Goal: Task Accomplishment & Management: Manage account settings

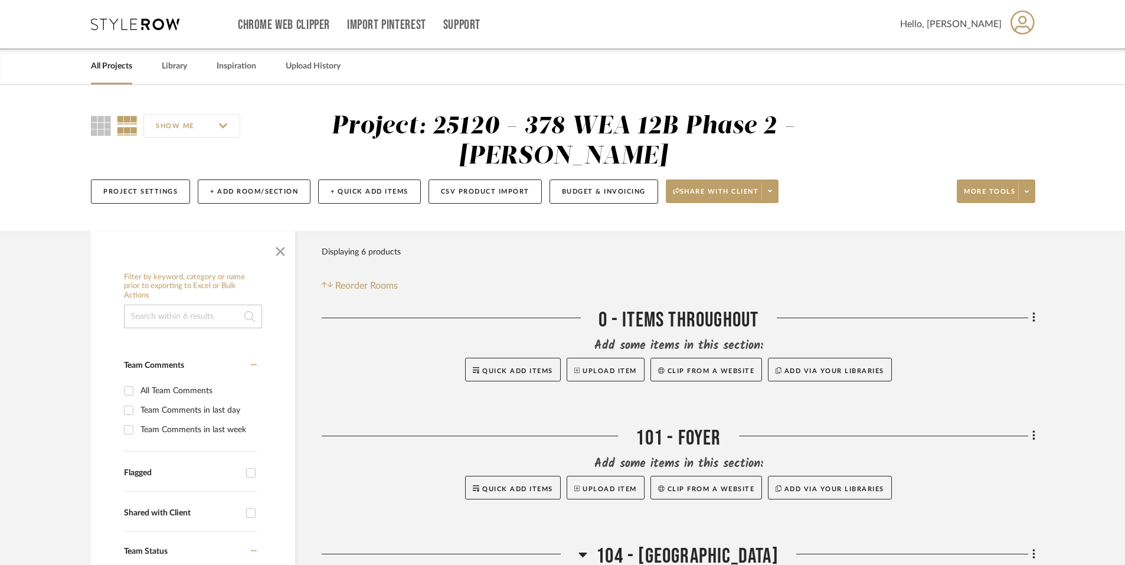
click at [122, 67] on link "All Projects" at bounding box center [111, 66] width 41 height 16
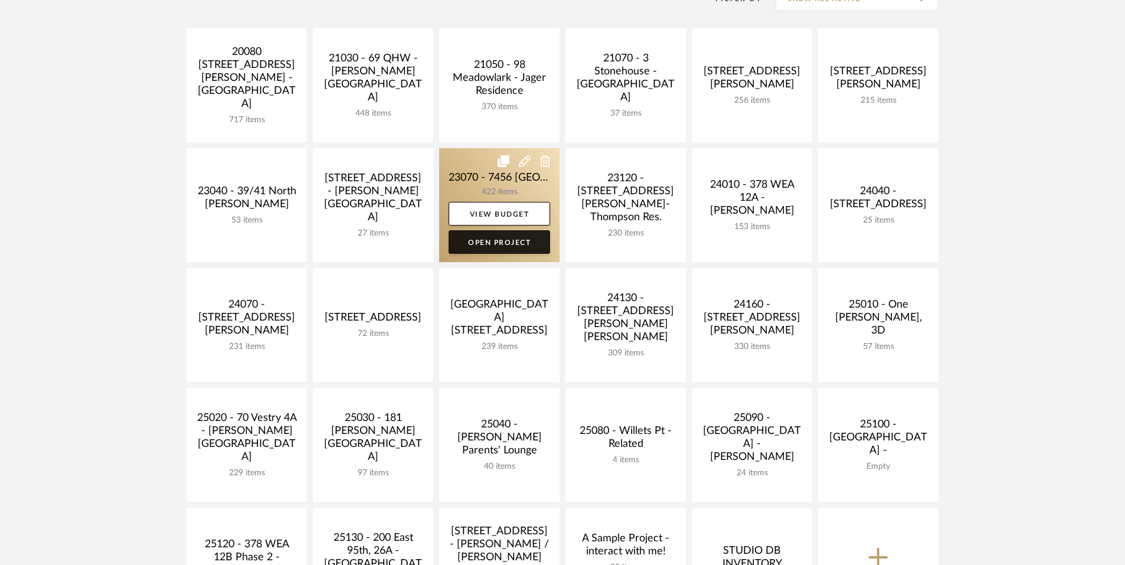
scroll to position [267, 0]
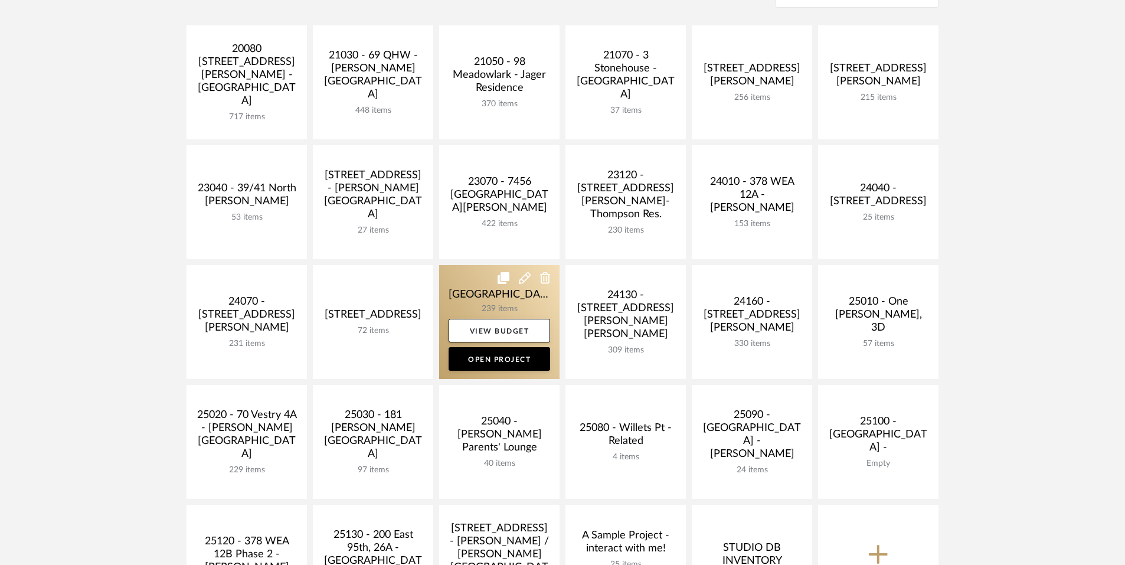
click at [504, 296] on link at bounding box center [499, 322] width 120 height 114
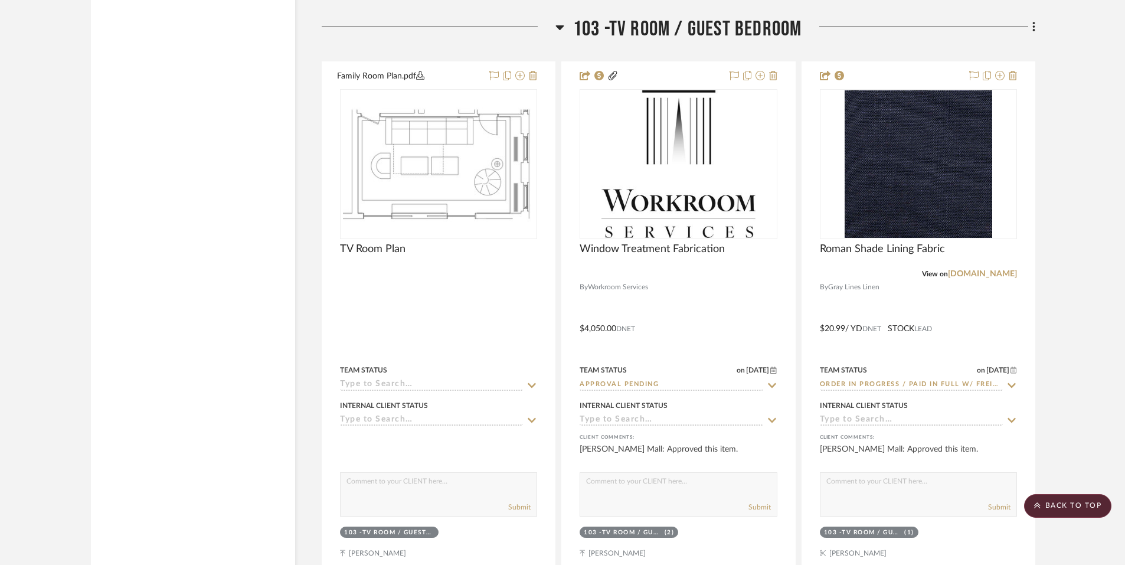
scroll to position [5295, 0]
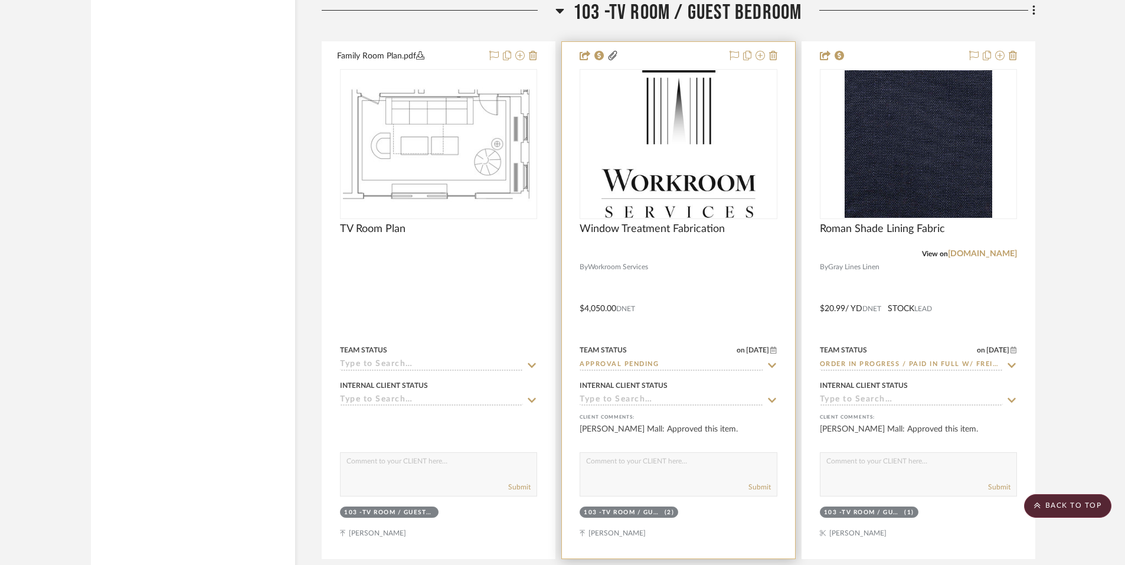
click at [693, 359] on input "Approval Pending" at bounding box center [671, 364] width 183 height 11
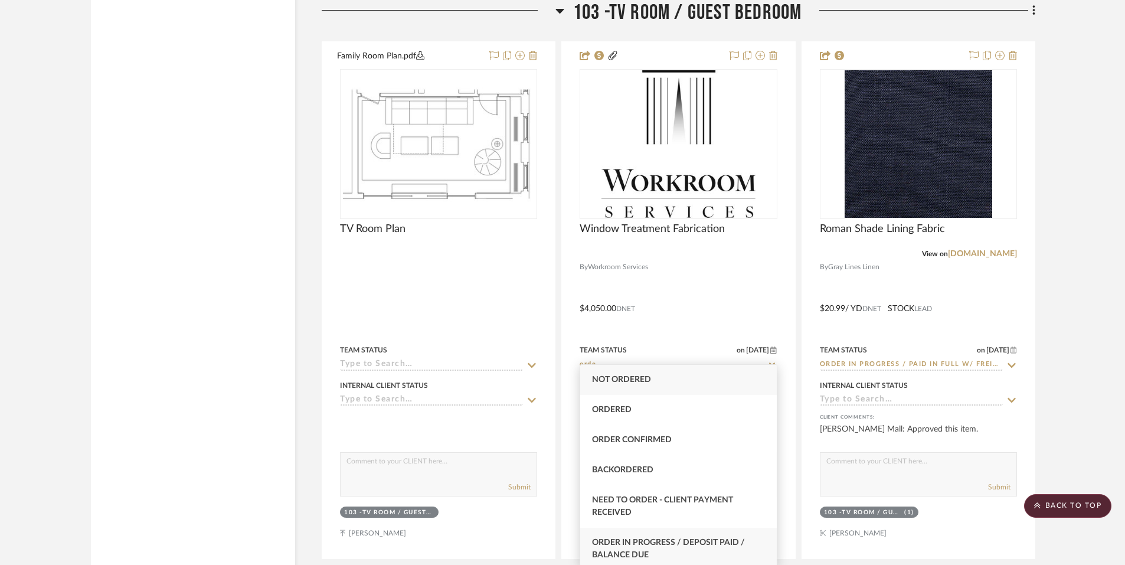
type input "orde"
click at [680, 539] on span "Order in Progress / Deposit Paid / Balance due" at bounding box center [668, 548] width 153 height 21
type input "8/25/2025"
type input "Order in Progress / Deposit Paid / Balance due"
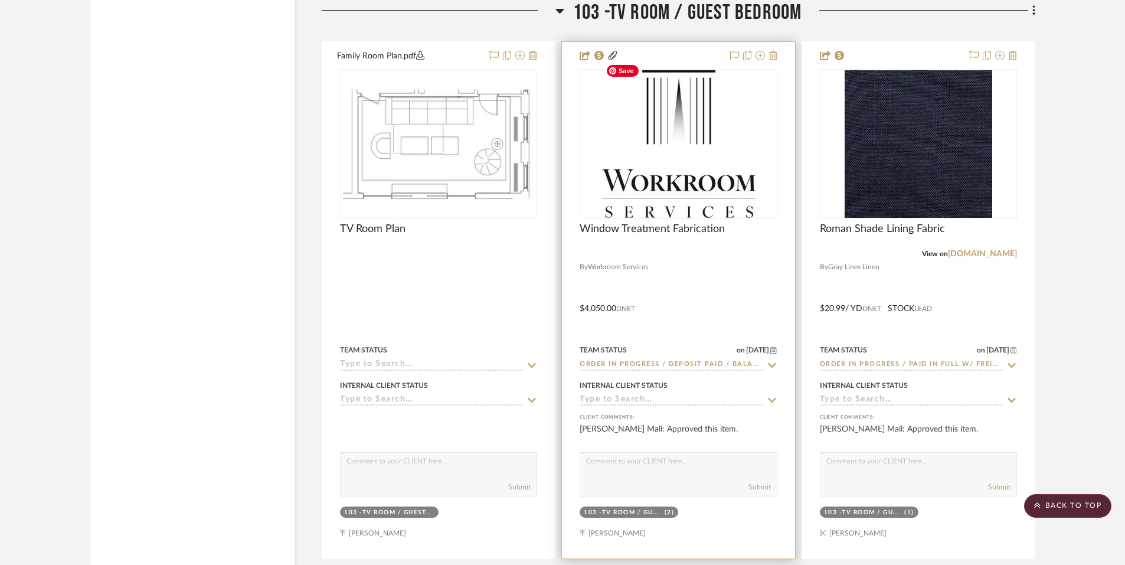
click at [679, 139] on img "0" at bounding box center [678, 144] width 155 height 148
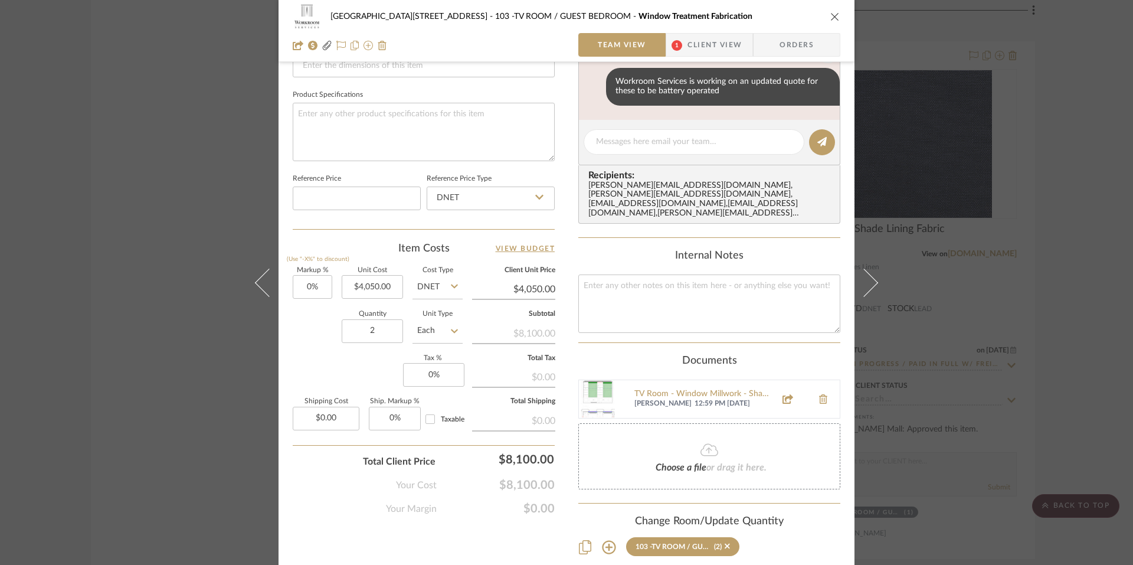
scroll to position [472, 0]
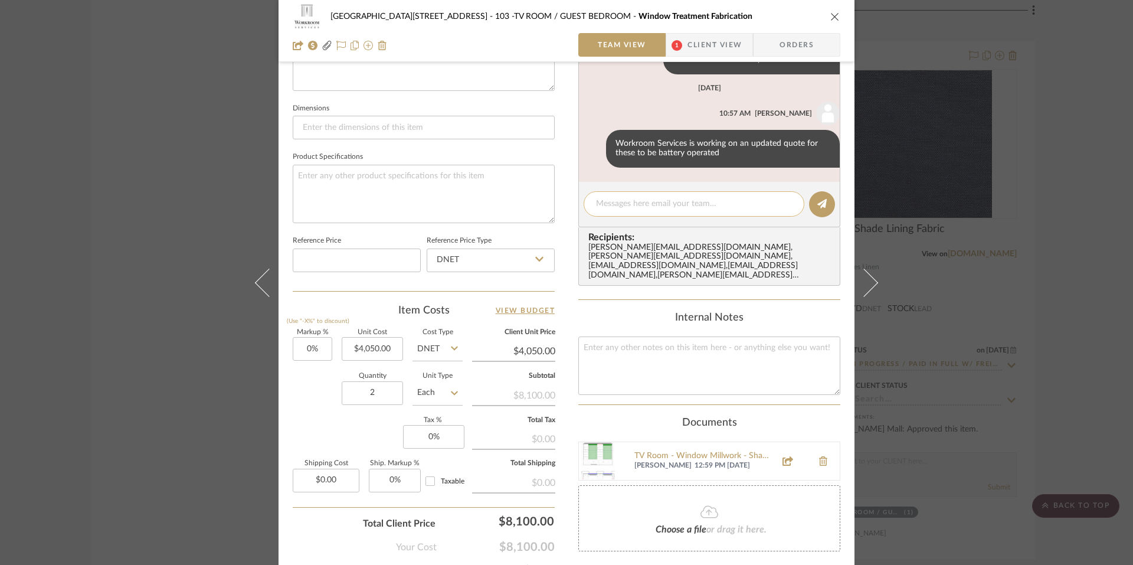
click at [656, 211] on div at bounding box center [694, 203] width 221 height 25
click at [656, 205] on textarea at bounding box center [694, 204] width 196 height 12
type textarea "ACH payment requested"
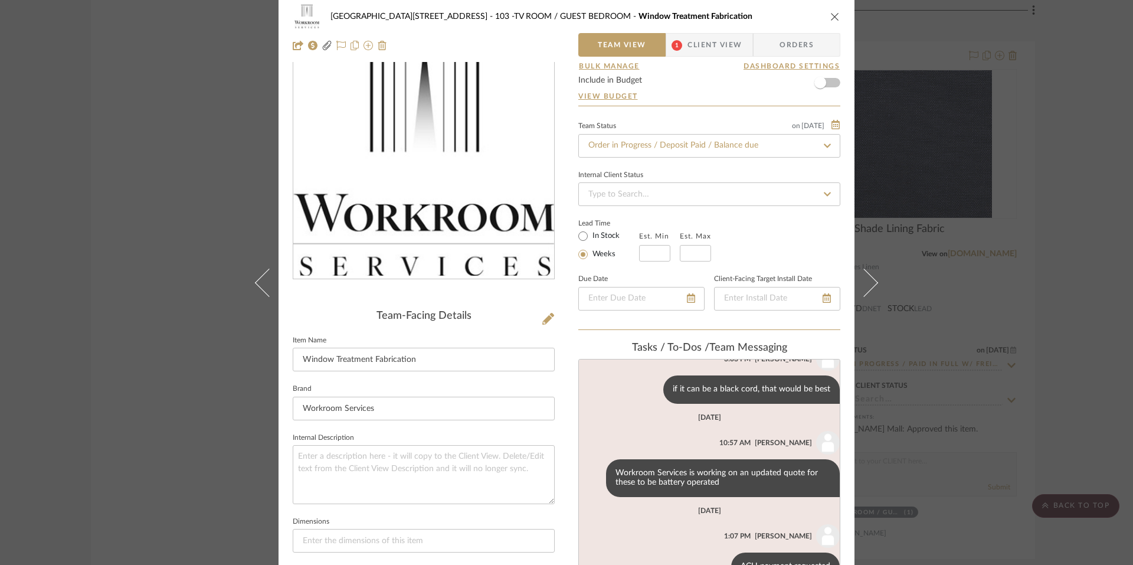
scroll to position [0, 0]
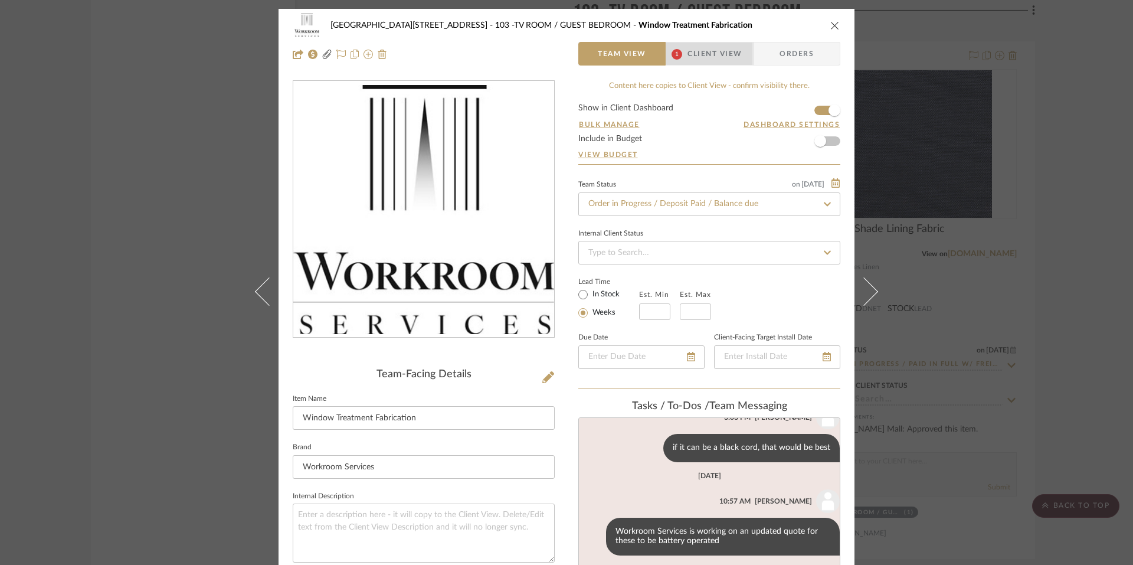
click at [716, 53] on span "Client View" at bounding box center [715, 54] width 54 height 24
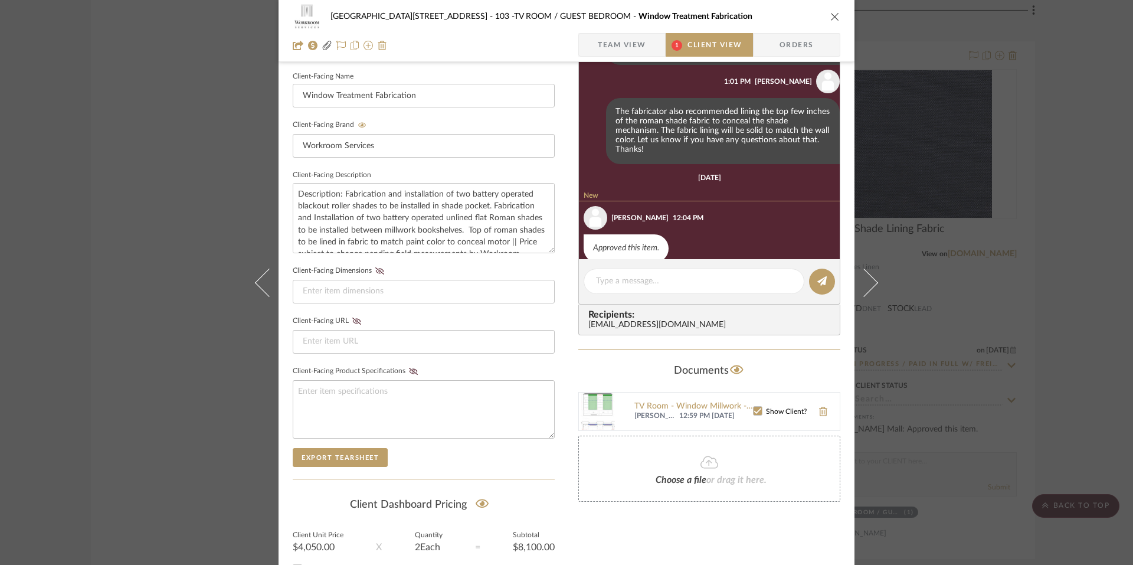
scroll to position [324, 0]
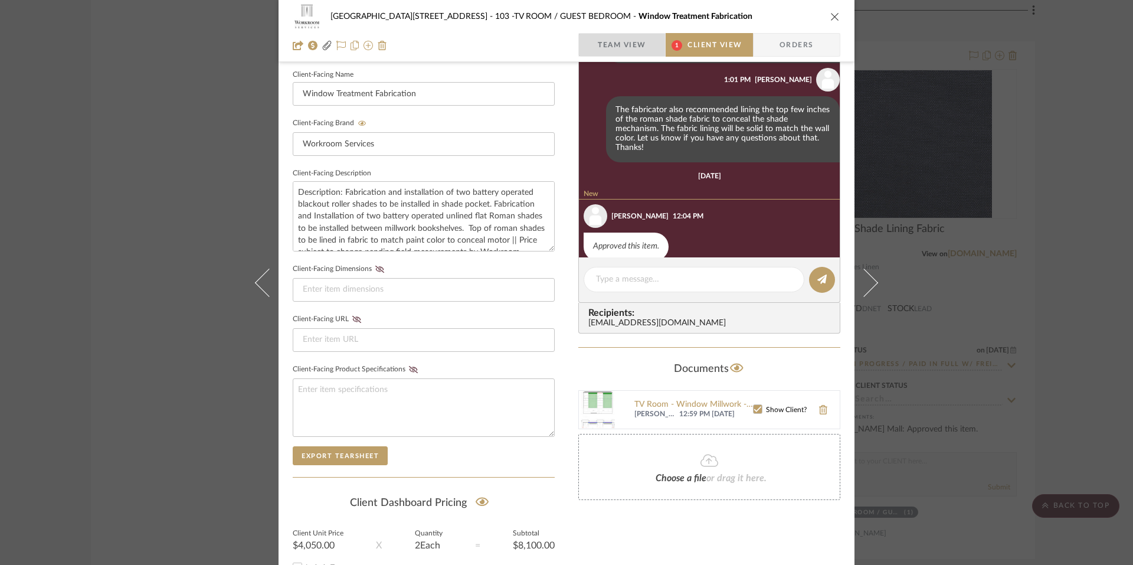
click at [647, 55] on span "Team View" at bounding box center [622, 45] width 86 height 24
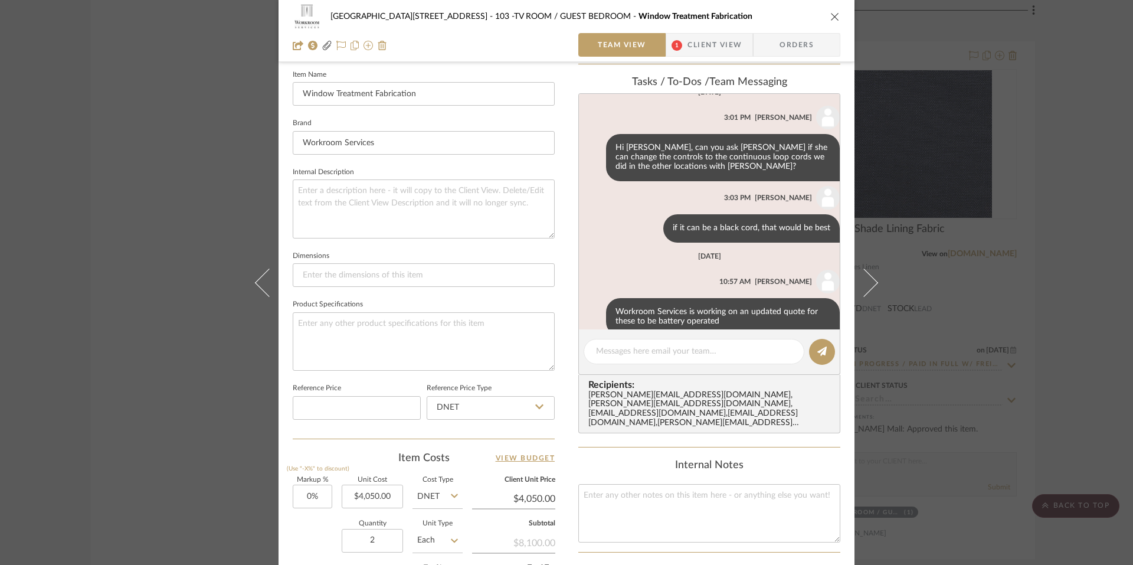
scroll to position [0, 0]
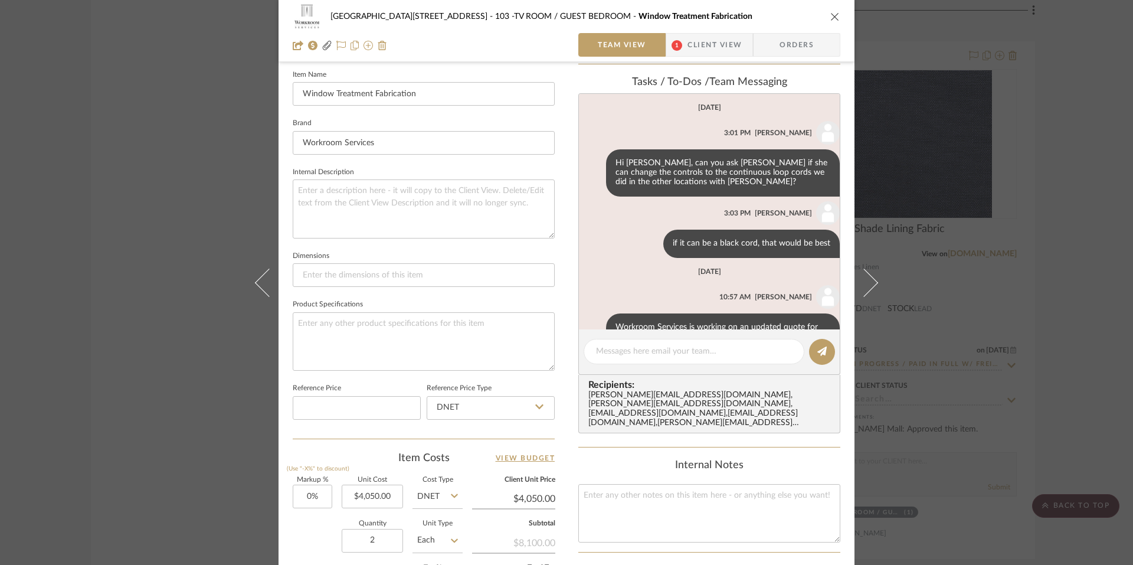
click at [701, 48] on span "Client View" at bounding box center [715, 45] width 54 height 24
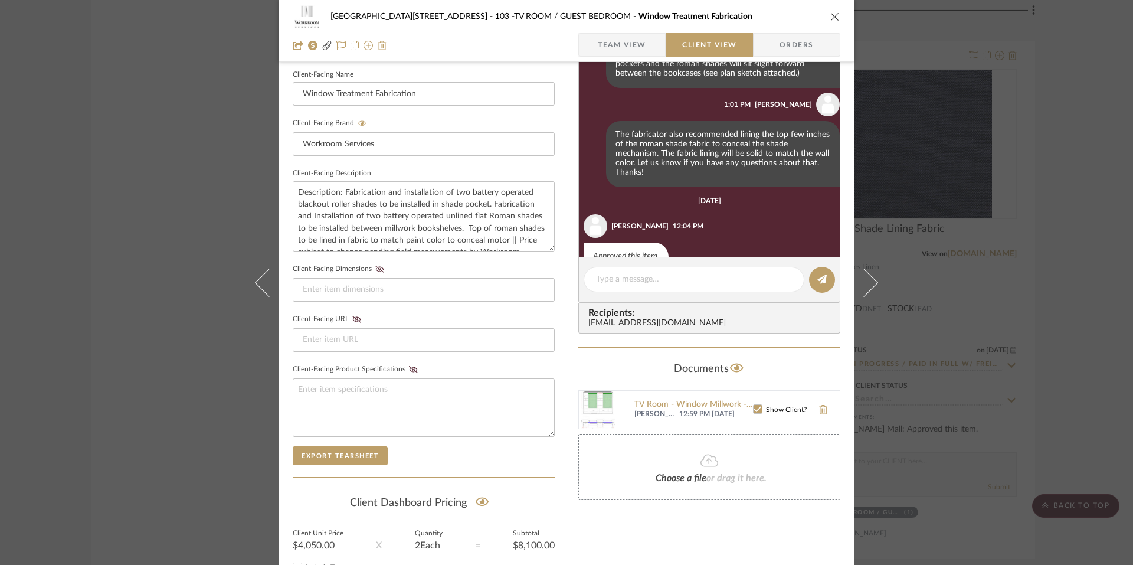
scroll to position [345, 0]
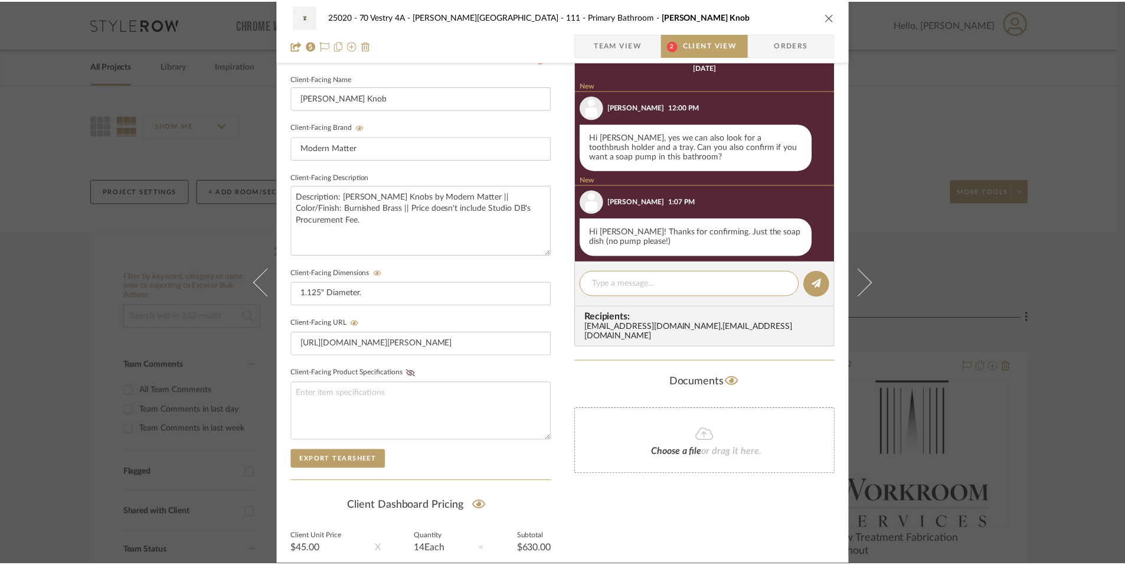
scroll to position [320, 0]
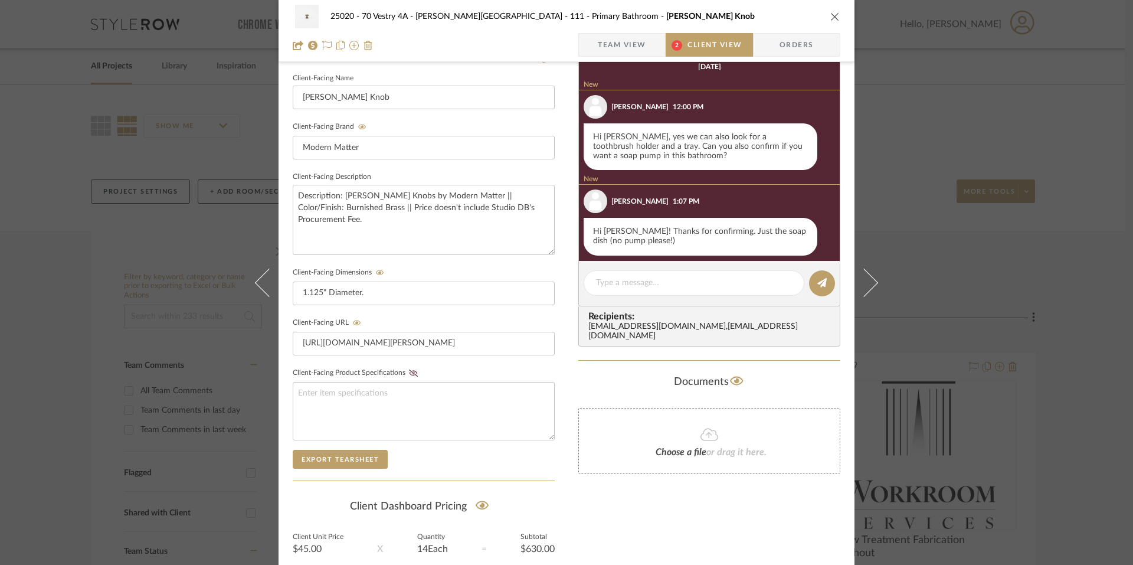
click at [87, 230] on div "25020 - 70 Vestry 4A - [PERSON_NAME] 111 - Primary Bathroom [PERSON_NAME] Knob …" at bounding box center [566, 282] width 1133 height 565
